Goal: Information Seeking & Learning: Learn about a topic

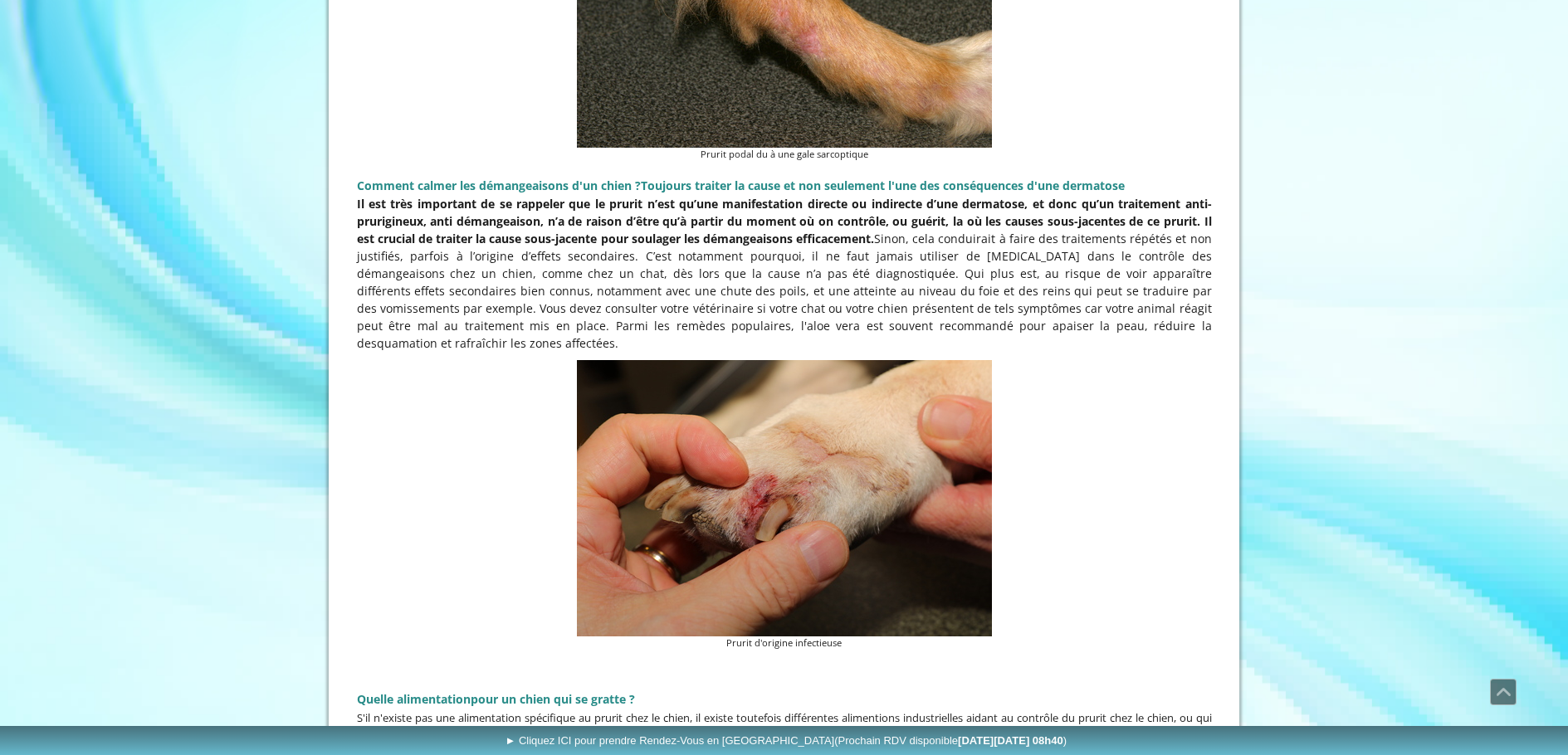
scroll to position [2408, 0]
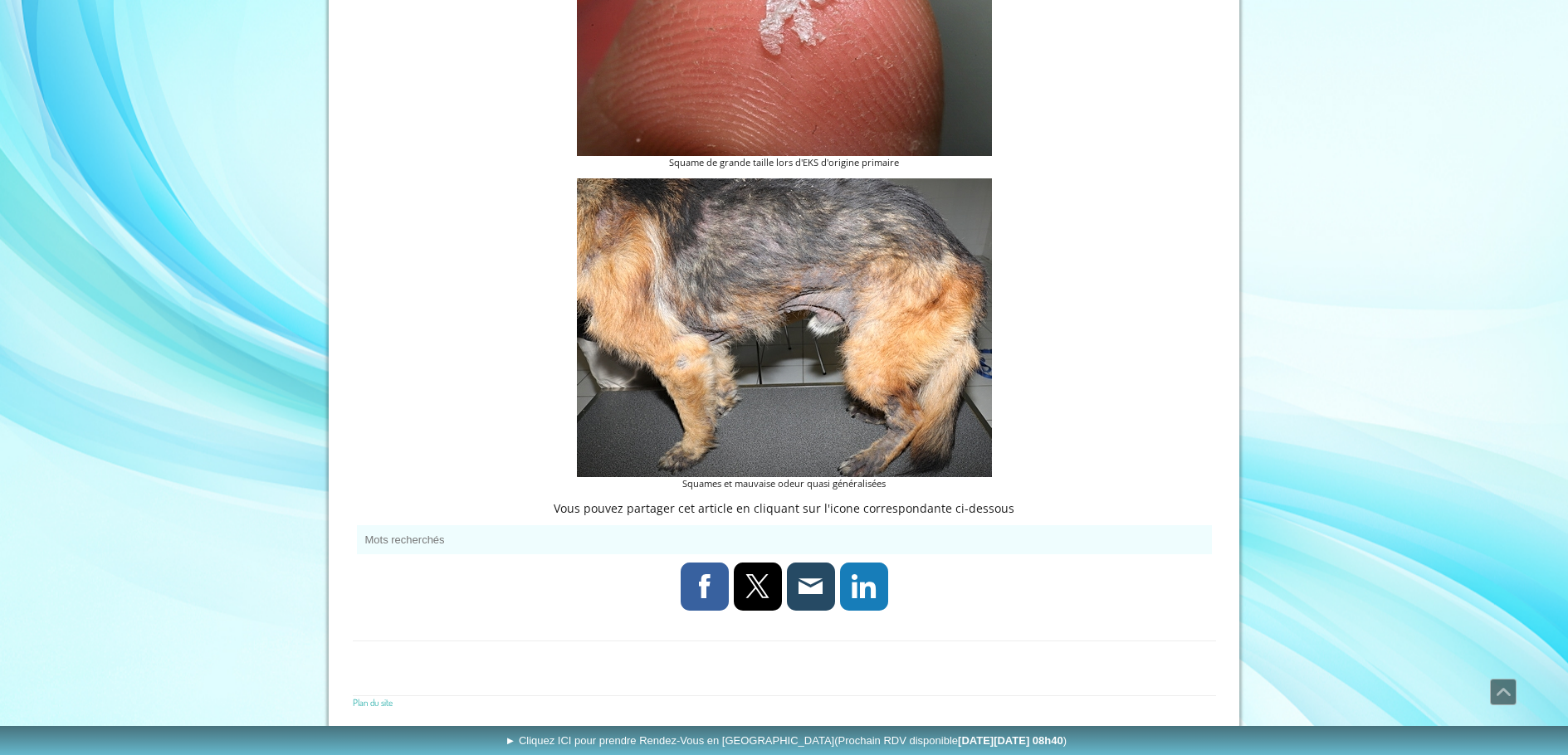
scroll to position [1276, 0]
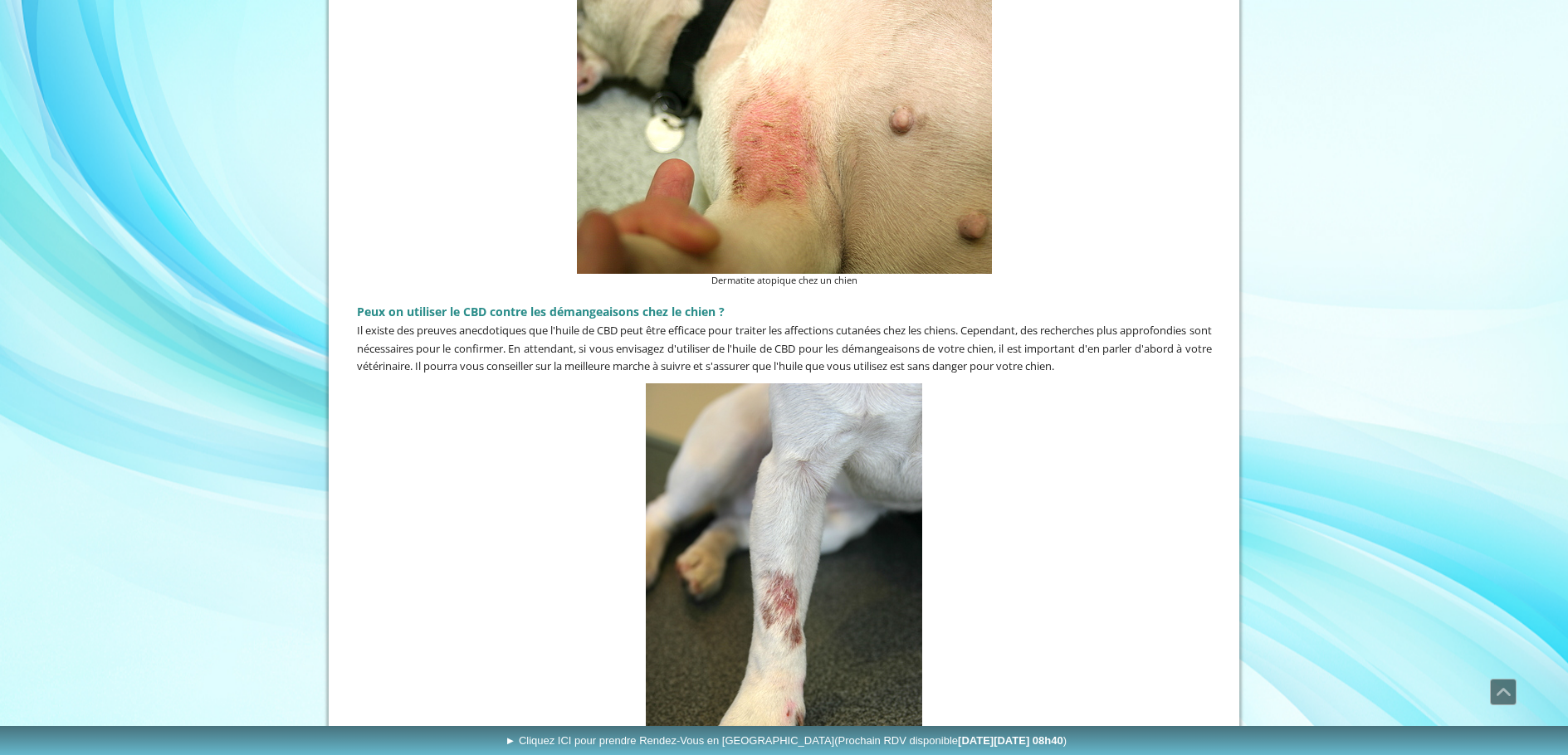
scroll to position [3901, 0]
